Goal: Task Accomplishment & Management: Manage account settings

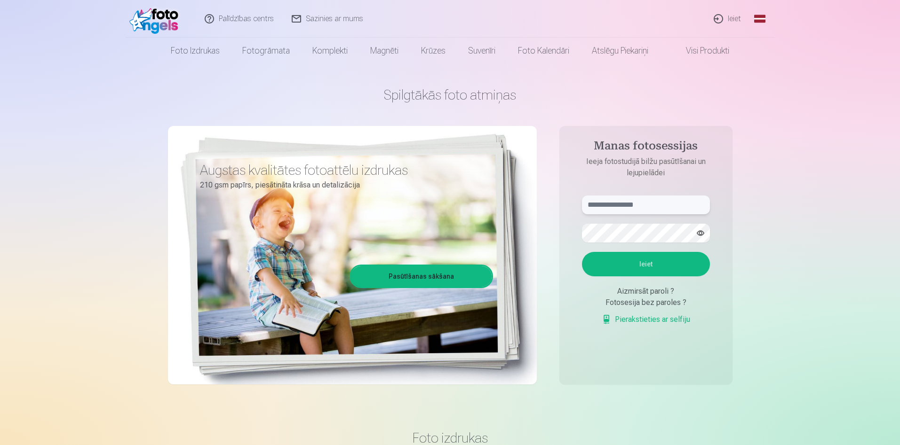
click at [611, 209] on input "text" at bounding box center [646, 205] width 128 height 19
type input "**********"
click at [582, 252] on button "Ieiet" at bounding box center [646, 264] width 128 height 24
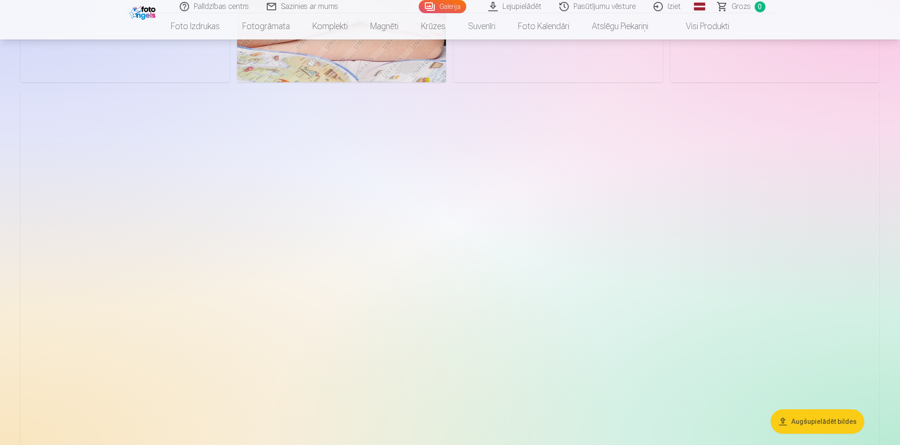
scroll to position [1881, 0]
